Goal: Information Seeking & Learning: Learn about a topic

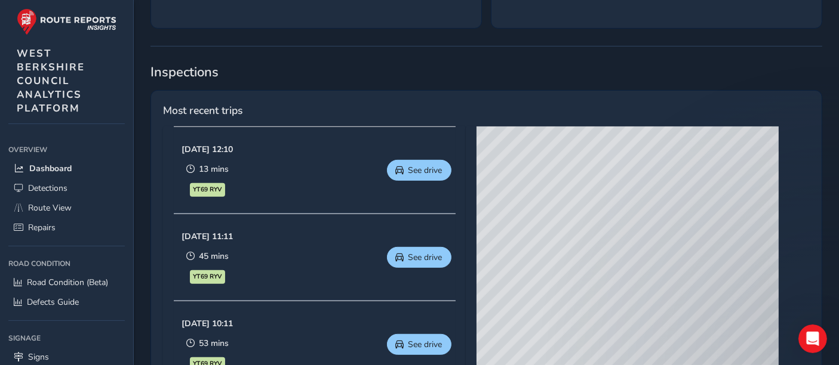
scroll to position [530, 0]
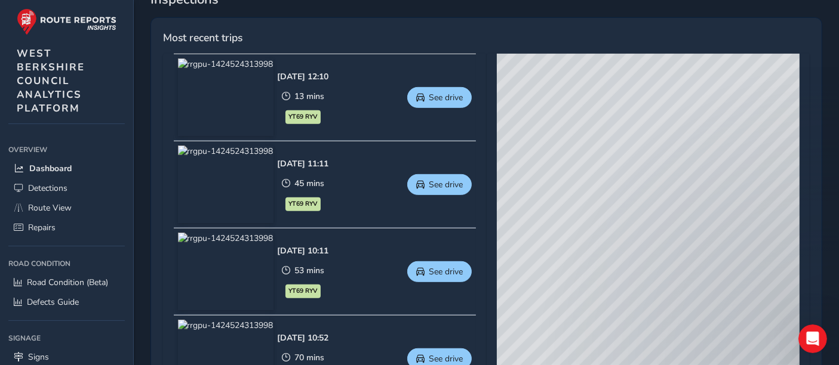
drag, startPoint x: 559, startPoint y: 226, endPoint x: 707, endPoint y: 169, distance: 158.5
click at [707, 169] on div "© Mapbox © OpenStreetMap Improve this map © Maxar" at bounding box center [648, 230] width 303 height 352
click at [46, 212] on span "Route View" at bounding box center [50, 207] width 44 height 11
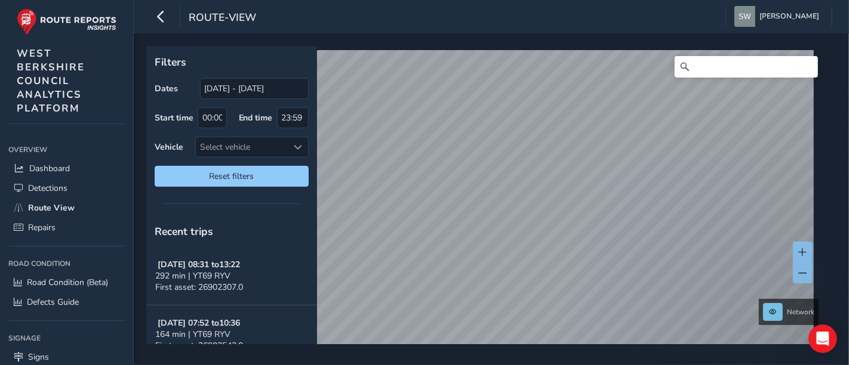
click at [528, 46] on div "Network © Mapbox © OpenStreetMap Improve this map © Maxar" at bounding box center [487, 195] width 682 height 298
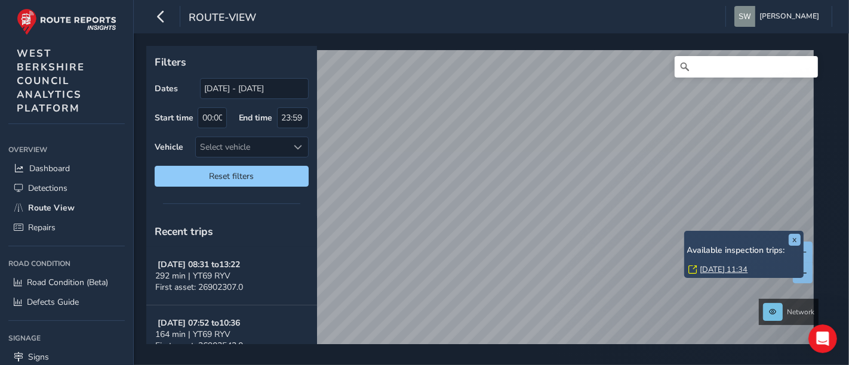
click at [712, 272] on link "[DATE] 11:34" at bounding box center [724, 269] width 48 height 11
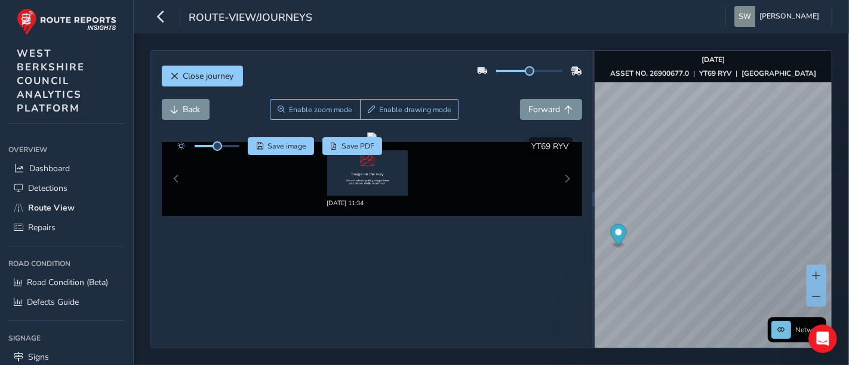
click at [448, 258] on div "Close journey Back Enable zoom mode Enable drawing mode Forward Click and Drag …" at bounding box center [371, 199] width 441 height 297
click at [192, 113] on span "Back" at bounding box center [191, 109] width 17 height 11
click at [196, 76] on span "Close journey" at bounding box center [208, 75] width 51 height 11
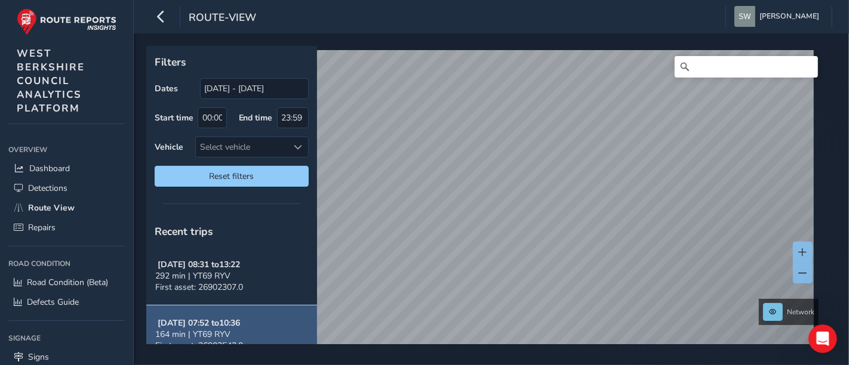
click at [254, 330] on button "[DATE] 07:52 to 10:36 164 min | YT69 RYV First asset: 26903543.0" at bounding box center [231, 335] width 171 height 58
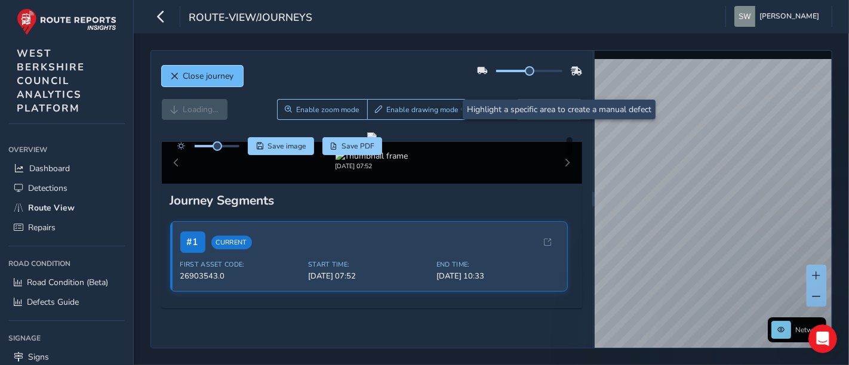
click at [202, 73] on span "Close journey" at bounding box center [208, 75] width 51 height 11
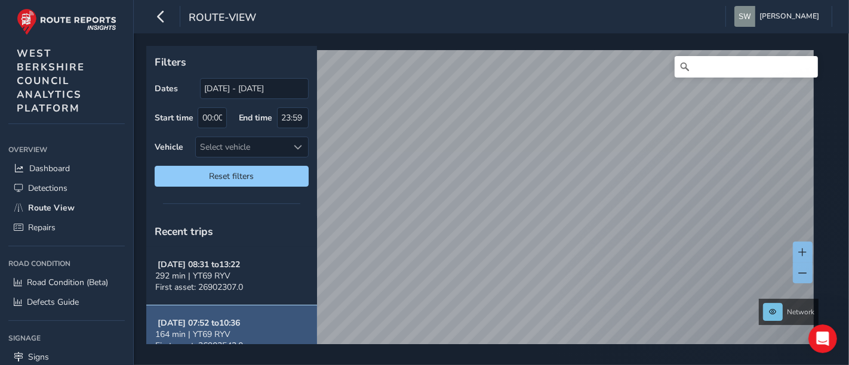
click at [210, 334] on span "164 min | YT69 RYV" at bounding box center [192, 334] width 75 height 11
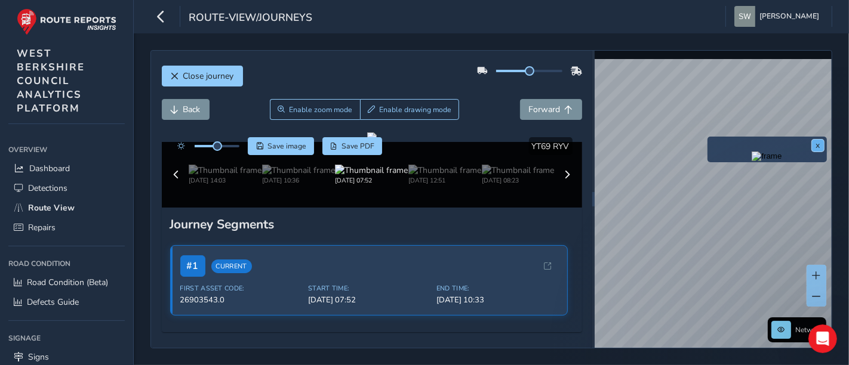
click at [816, 147] on button "x" at bounding box center [818, 146] width 12 height 12
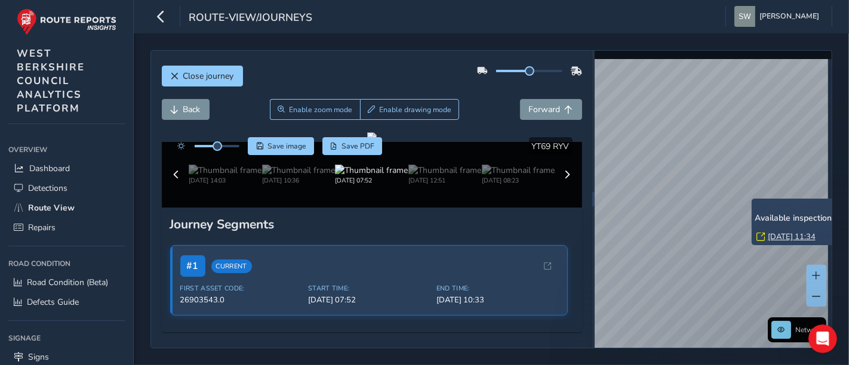
click at [775, 235] on link "[DATE] 11:34" at bounding box center [792, 237] width 48 height 11
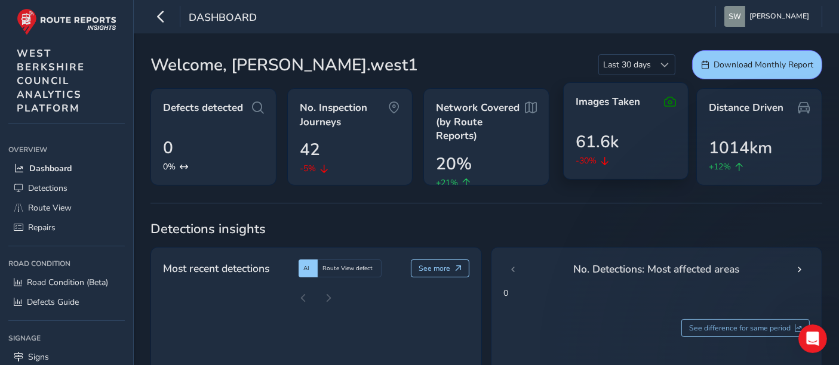
click at [670, 105] on icon at bounding box center [670, 102] width 12 height 14
click at [667, 100] on icon at bounding box center [670, 102] width 12 height 14
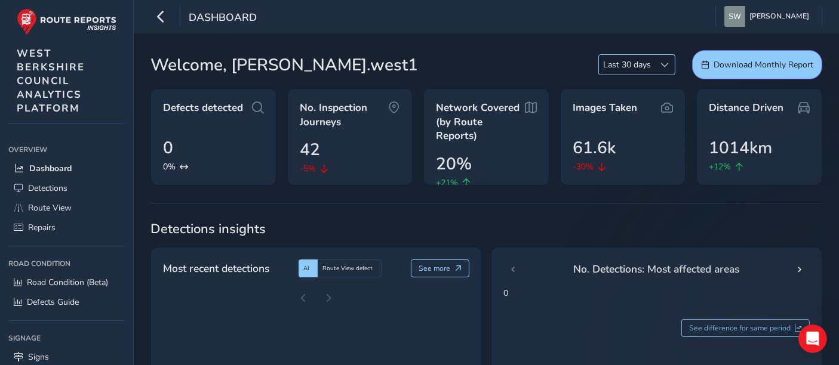
click at [661, 66] on span at bounding box center [665, 65] width 8 height 8
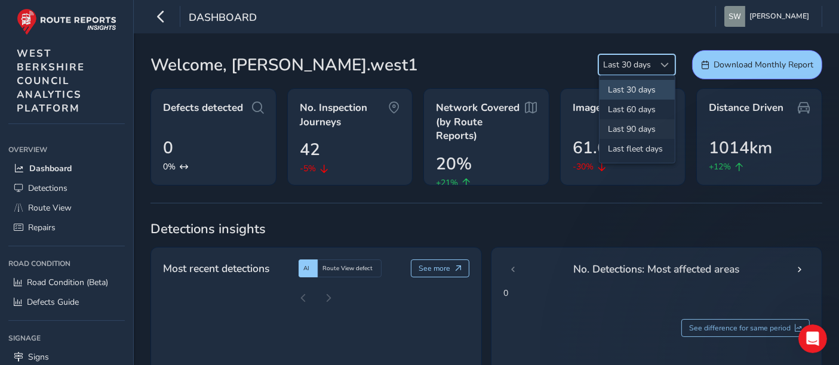
click at [657, 129] on li "Last 90 days" at bounding box center [636, 129] width 75 height 20
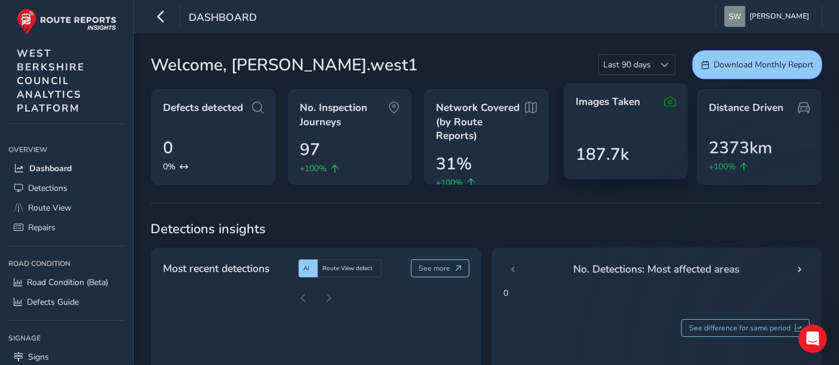
click at [672, 104] on icon at bounding box center [670, 102] width 12 height 14
click at [666, 96] on icon at bounding box center [670, 102] width 12 height 14
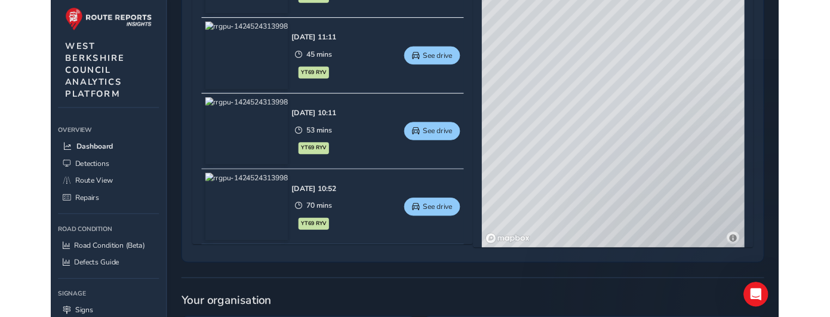
scroll to position [663, 0]
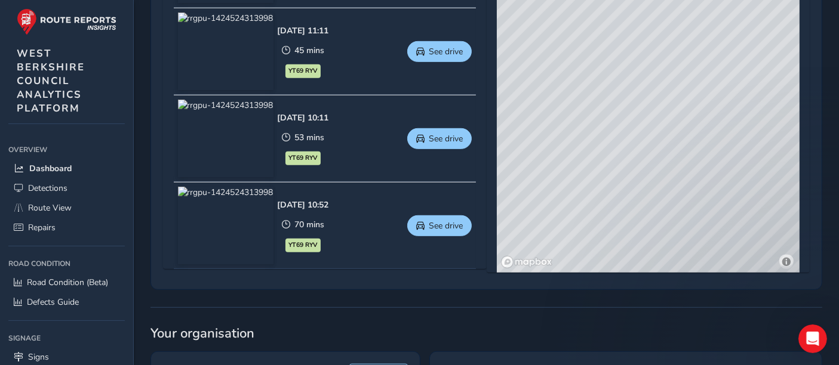
drag, startPoint x: 682, startPoint y: 70, endPoint x: 641, endPoint y: 186, distance: 122.9
click at [641, 186] on div "© Mapbox © OpenStreetMap Improve this map © Maxar" at bounding box center [648, 97] width 303 height 352
drag, startPoint x: 604, startPoint y: 144, endPoint x: 738, endPoint y: 170, distance: 136.7
click at [738, 170] on div "© Mapbox © OpenStreetMap Improve this map © Maxar" at bounding box center [648, 97] width 303 height 352
drag, startPoint x: 629, startPoint y: 81, endPoint x: 745, endPoint y: 214, distance: 177.3
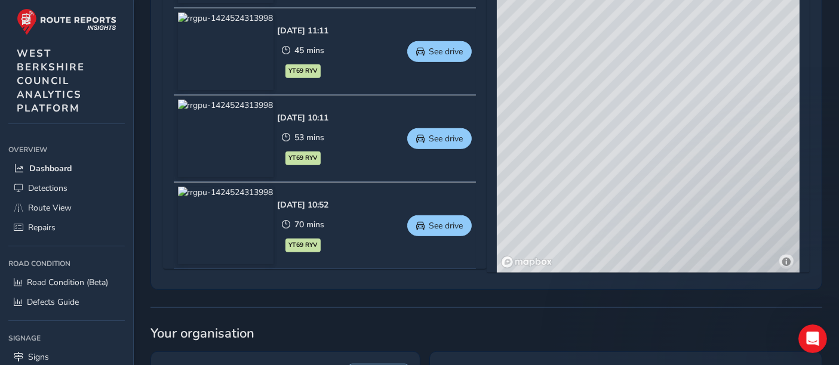
click at [745, 214] on div "© Mapbox © OpenStreetMap Improve this map © Maxar" at bounding box center [648, 97] width 303 height 352
drag, startPoint x: 627, startPoint y: 210, endPoint x: 679, endPoint y: 64, distance: 154.4
click at [679, 64] on div "© Mapbox © OpenStreetMap Improve this map © Maxar" at bounding box center [648, 97] width 303 height 352
drag, startPoint x: 623, startPoint y: 27, endPoint x: 587, endPoint y: 221, distance: 197.4
click at [587, 221] on div "© Mapbox © OpenStreetMap Improve this map © Maxar" at bounding box center [648, 97] width 303 height 352
